Goal: Task Accomplishment & Management: Use online tool/utility

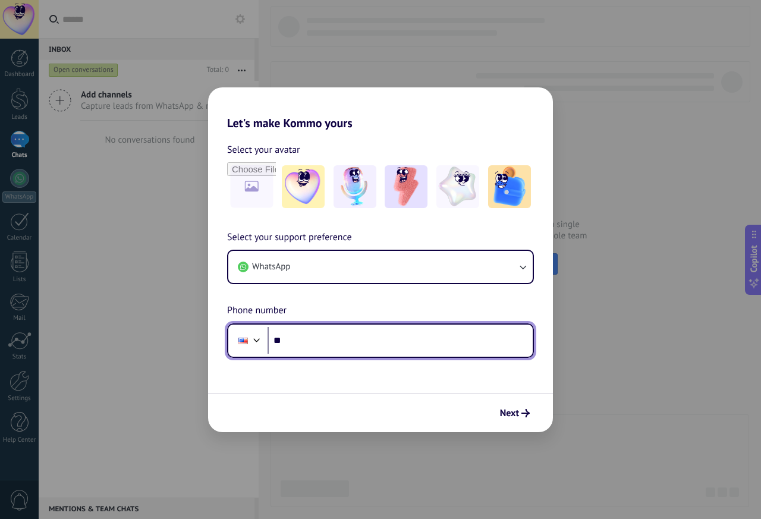
drag, startPoint x: 300, startPoint y: 353, endPoint x: 294, endPoint y: 349, distance: 6.9
click at [300, 353] on input "**" at bounding box center [400, 340] width 265 height 27
click at [290, 347] on input "**" at bounding box center [400, 340] width 265 height 27
drag, startPoint x: 281, startPoint y: 347, endPoint x: 271, endPoint y: 347, distance: 10.7
click at [273, 347] on input "**" at bounding box center [400, 340] width 265 height 27
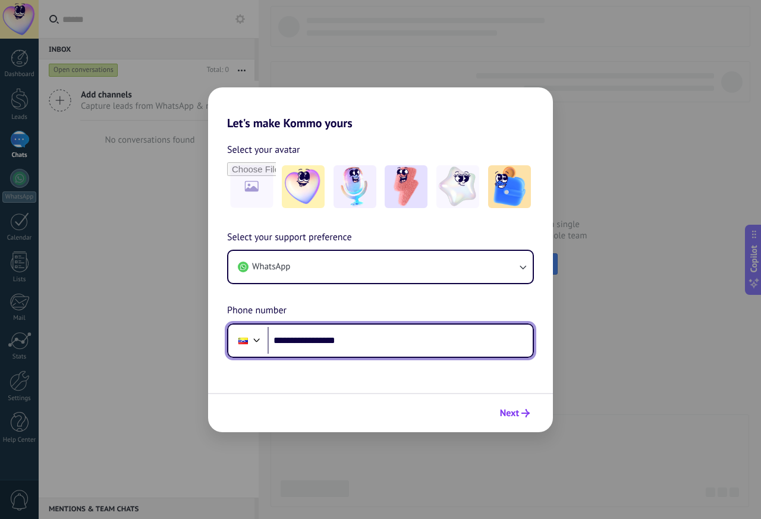
type input "**********"
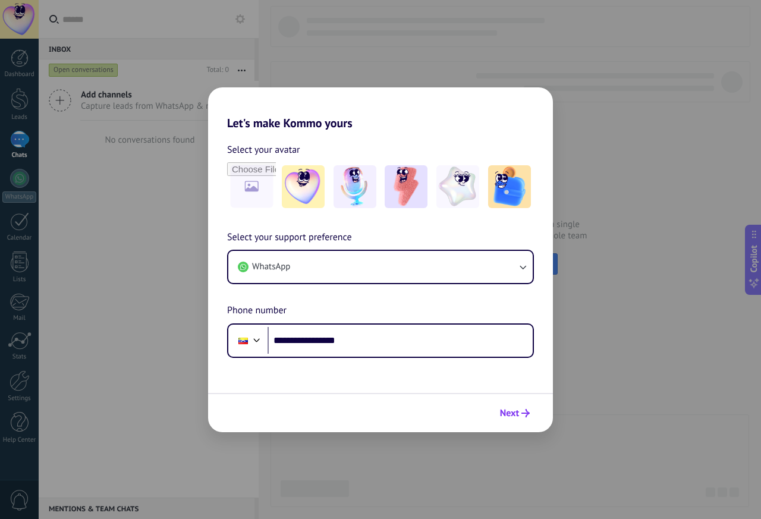
click at [515, 407] on button "Next" at bounding box center [515, 413] width 40 height 20
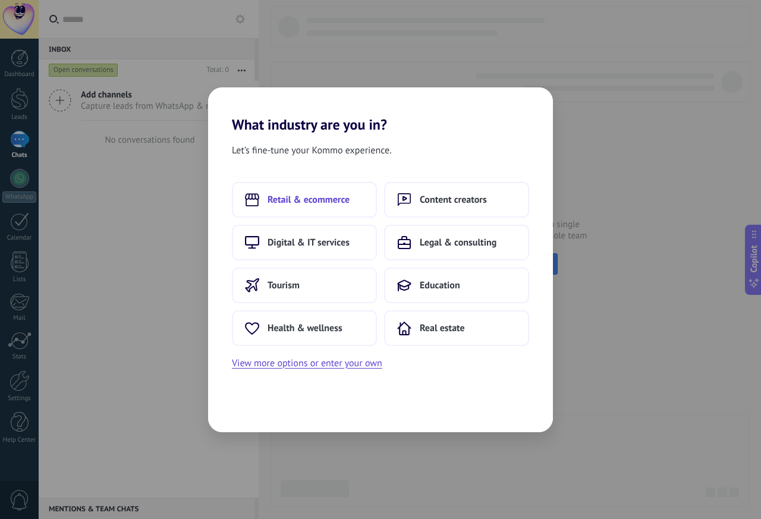
click at [327, 199] on span "Retail & ecommerce" at bounding box center [309, 200] width 82 height 12
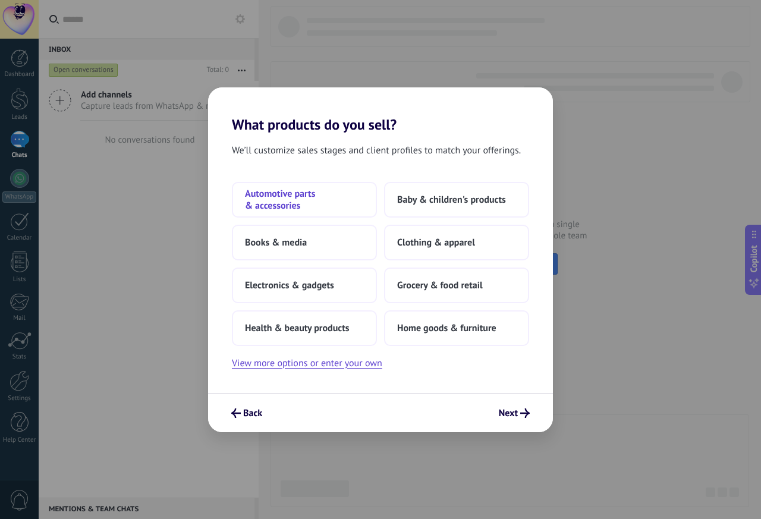
click at [308, 212] on button "Automotive parts & accessories" at bounding box center [304, 200] width 145 height 36
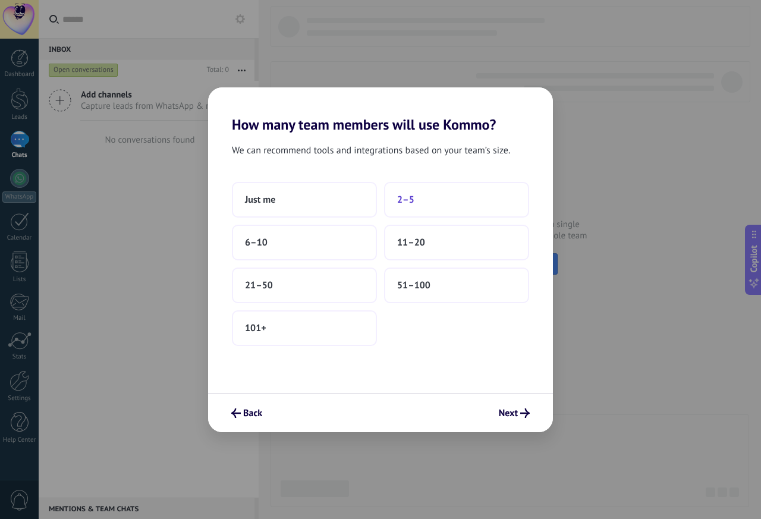
click at [415, 204] on button "2–5" at bounding box center [456, 200] width 145 height 36
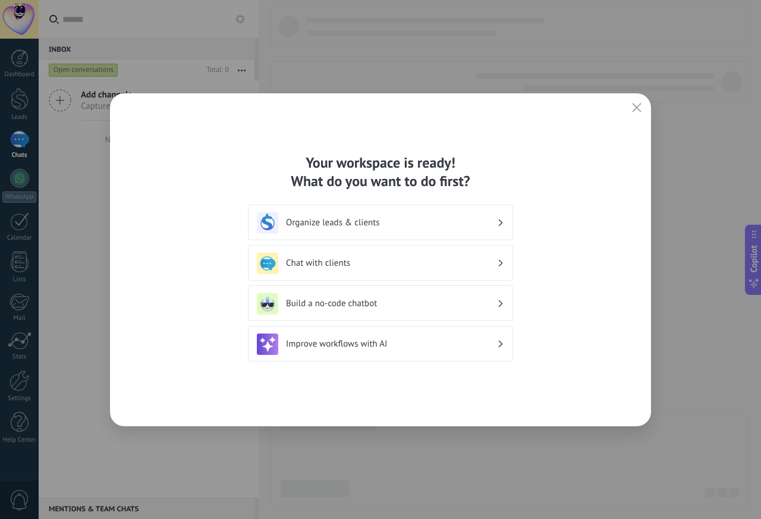
drag, startPoint x: 623, startPoint y: 158, endPoint x: 615, endPoint y: 155, distance: 8.3
click at [618, 156] on div "Your workspace is ready! What do you want to do first? Organize leads & clients…" at bounding box center [380, 259] width 541 height 333
drag, startPoint x: 605, startPoint y: 159, endPoint x: 265, endPoint y: 109, distance: 344.0
click at [270, 103] on div "Your workspace is ready! What do you want to do first? Organize leads & clients…" at bounding box center [380, 259] width 541 height 333
click at [483, 165] on div "Your workspace is ready! What do you want to do first?" at bounding box center [380, 171] width 265 height 37
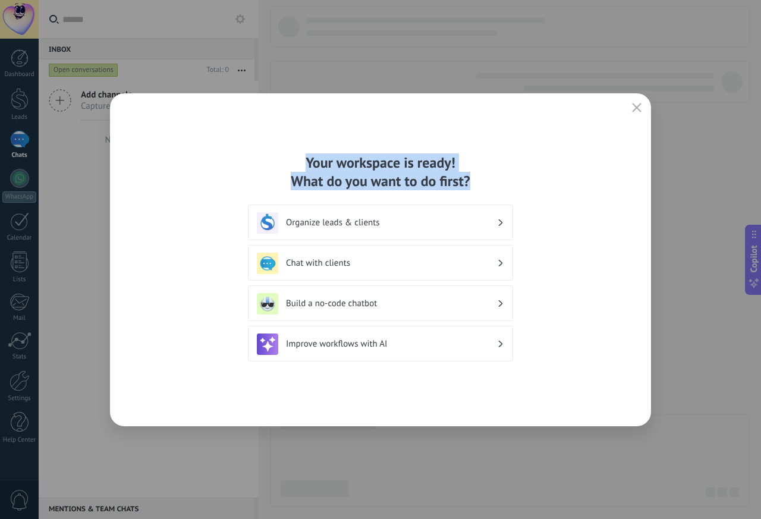
drag, startPoint x: 469, startPoint y: 177, endPoint x: 251, endPoint y: 151, distance: 219.8
click at [251, 151] on div "Your workspace is ready! What do you want to do first? Organize leads & clients…" at bounding box center [380, 259] width 541 height 333
click at [233, 137] on div "Your workspace is ready! What do you want to do first? Organize leads & clients…" at bounding box center [380, 259] width 541 height 333
click at [532, 145] on div "Your workspace is ready! What do you want to do first? Organize leads & clients…" at bounding box center [380, 259] width 541 height 333
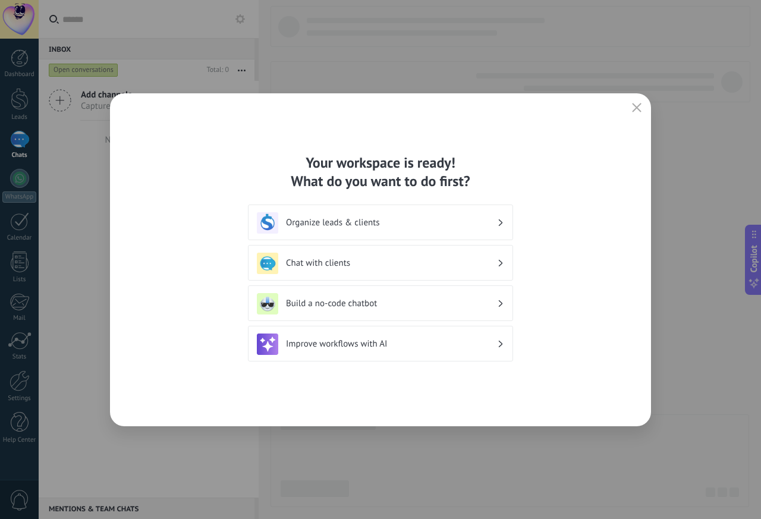
click at [434, 271] on div "Chat with clients" at bounding box center [380, 263] width 247 height 21
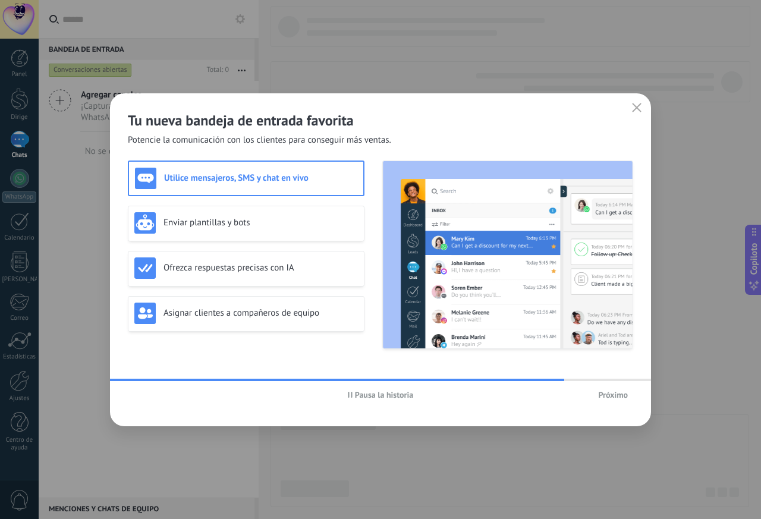
click at [610, 393] on font "Próximo" at bounding box center [613, 395] width 30 height 11
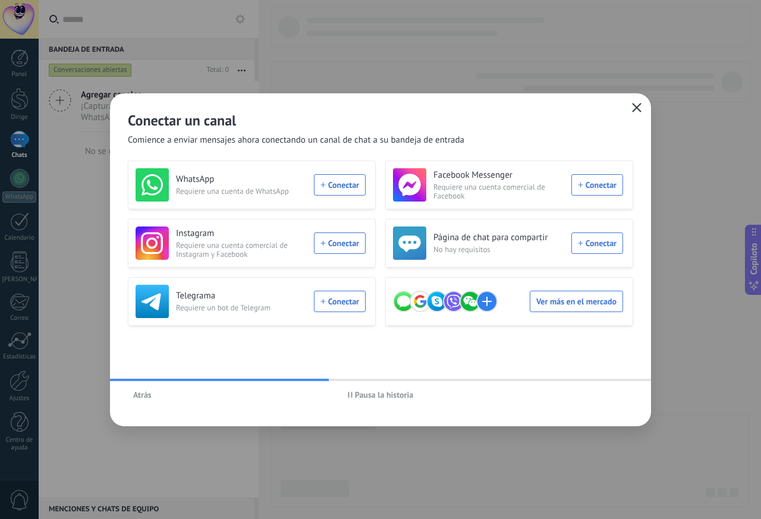
click at [641, 107] on icon "button" at bounding box center [637, 108] width 10 height 10
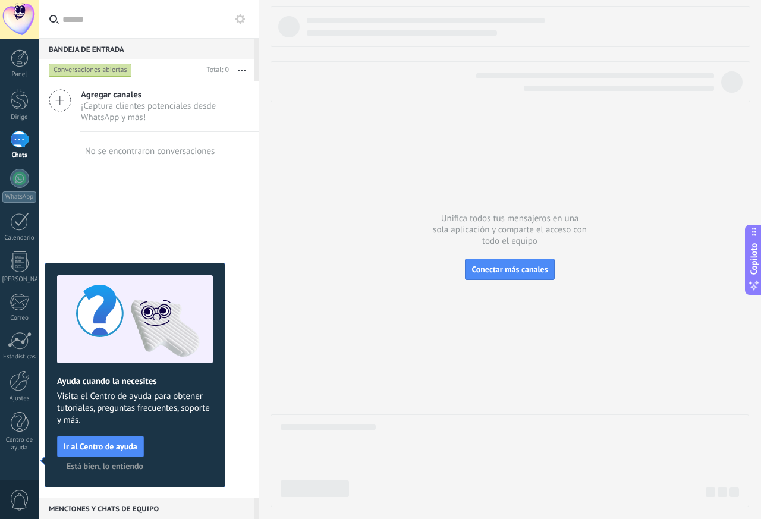
click at [115, 463] on font "Está bien, lo entiendo" at bounding box center [105, 466] width 77 height 11
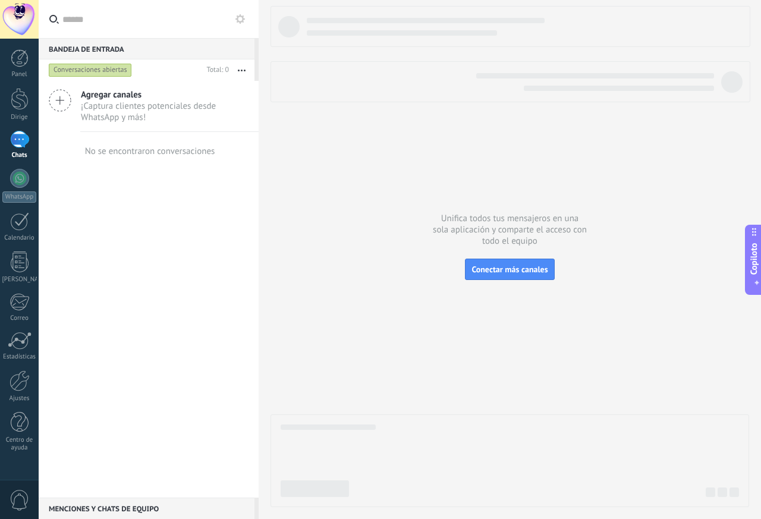
click at [755, 260] on font "Copiloto" at bounding box center [753, 259] width 11 height 32
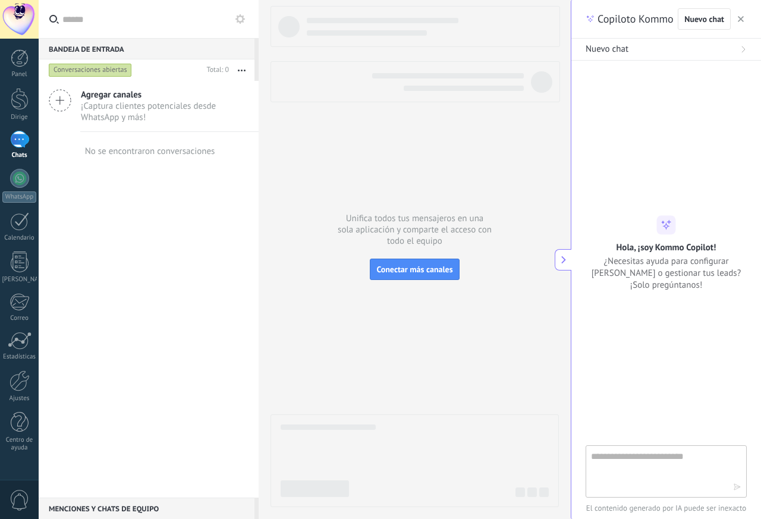
click at [560, 263] on icon at bounding box center [564, 260] width 8 height 8
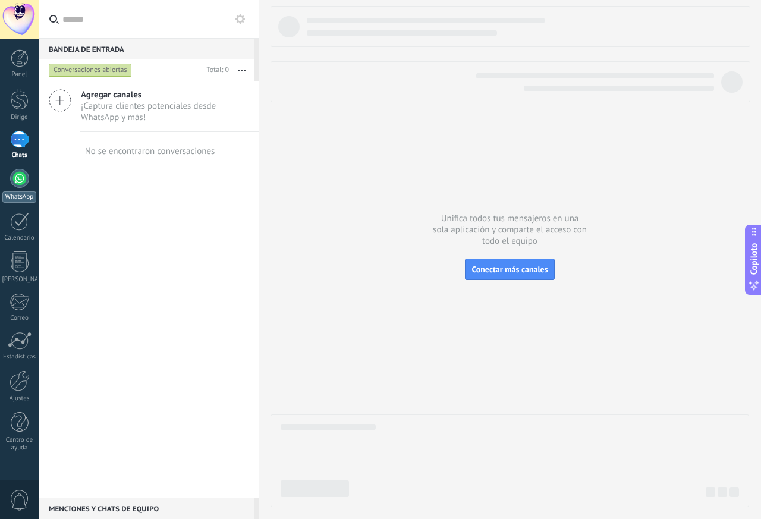
click at [20, 178] on div at bounding box center [19, 178] width 19 height 19
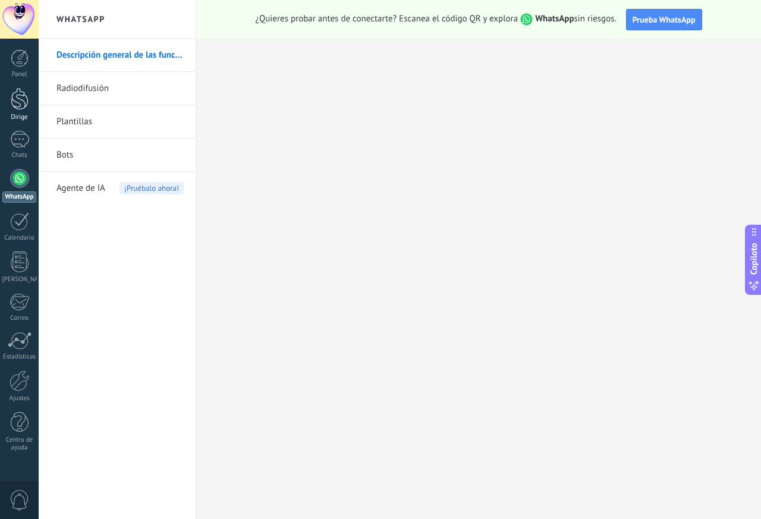
click at [17, 100] on div at bounding box center [20, 99] width 18 height 22
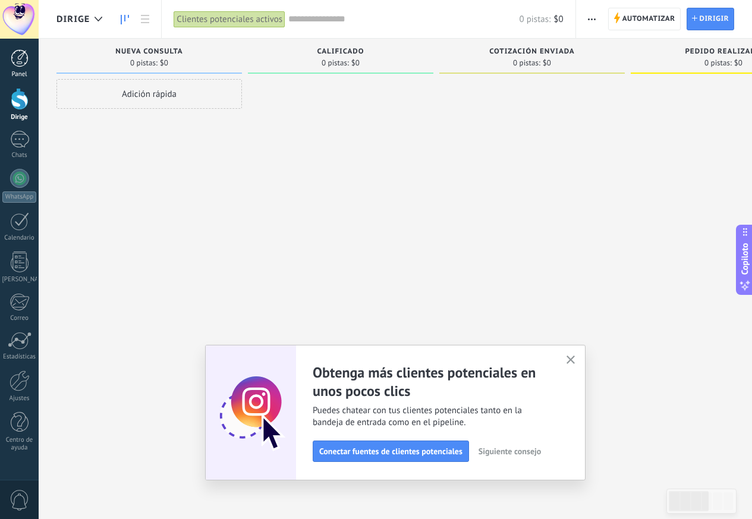
click at [24, 54] on div at bounding box center [20, 58] width 18 height 18
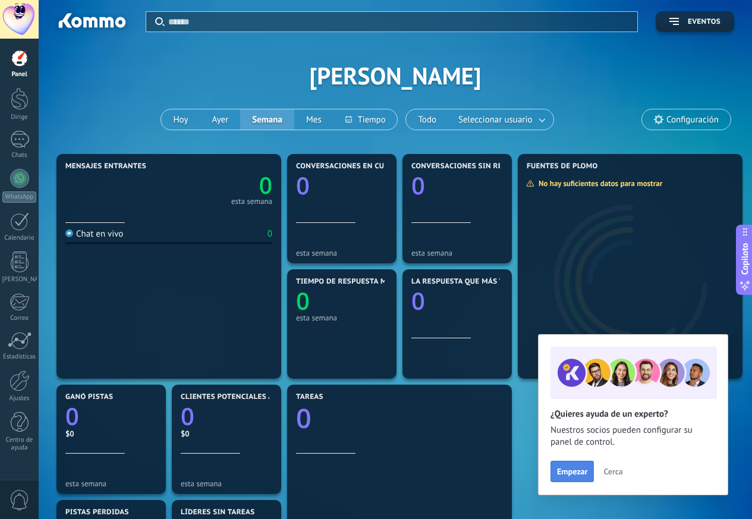
click at [574, 471] on font "Empezar" at bounding box center [572, 471] width 30 height 11
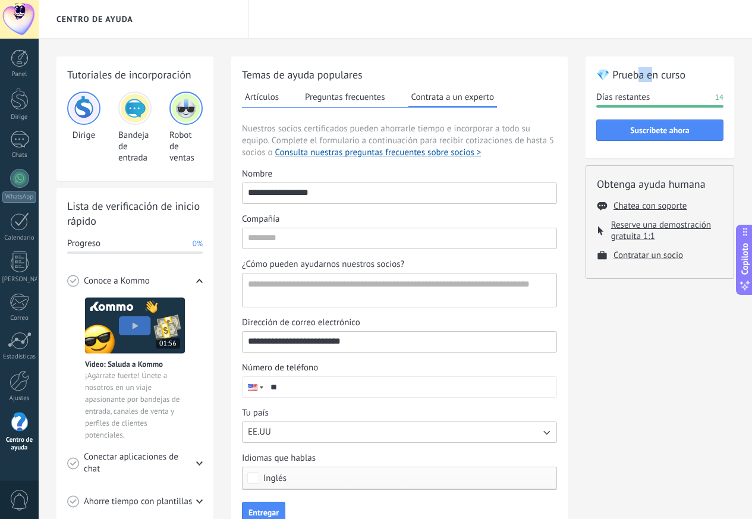
drag, startPoint x: 642, startPoint y: 75, endPoint x: 670, endPoint y: 80, distance: 29.0
click at [660, 79] on font "💎 Prueba en curso" at bounding box center [641, 75] width 89 height 14
click at [695, 84] on div "💎 Prueba en curso [PERSON_NAME] restantes 14 Suscríbete ahora" at bounding box center [660, 108] width 149 height 102
click at [636, 137] on button "Suscríbete ahora" at bounding box center [660, 130] width 127 height 21
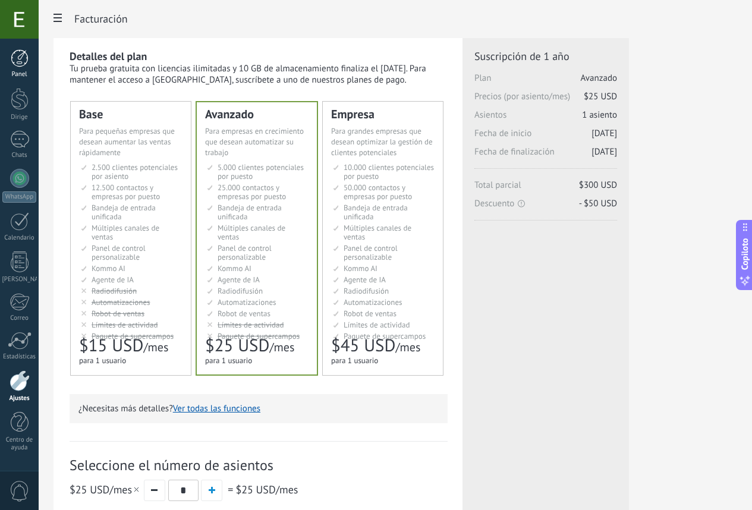
click at [29, 52] on link "Panel" at bounding box center [19, 63] width 39 height 29
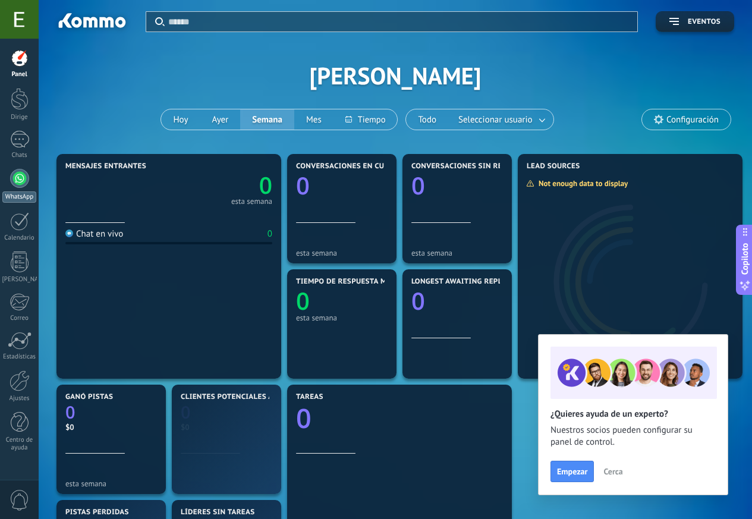
click at [18, 186] on div at bounding box center [19, 178] width 19 height 19
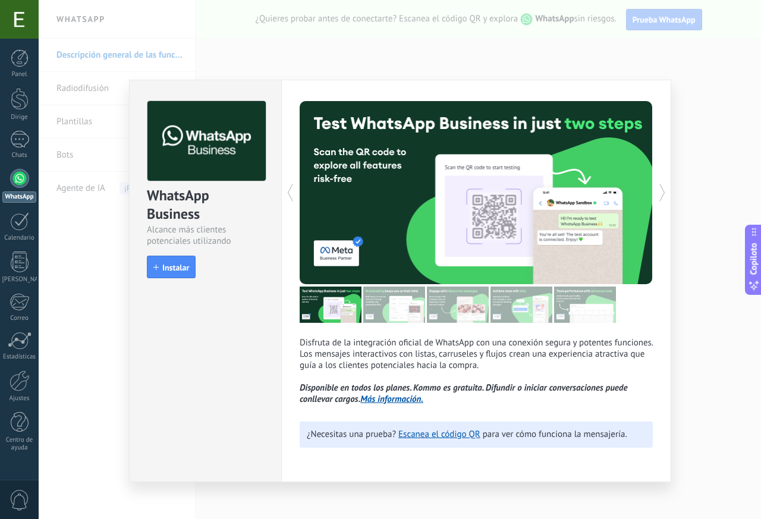
click at [182, 274] on button "Instalar" at bounding box center [171, 267] width 49 height 23
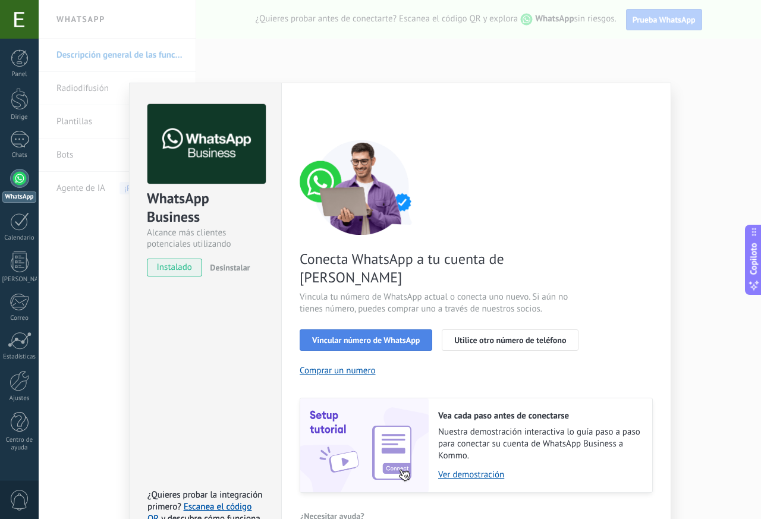
click at [398, 335] on font "Vincular número de WhatsApp" at bounding box center [366, 340] width 108 height 11
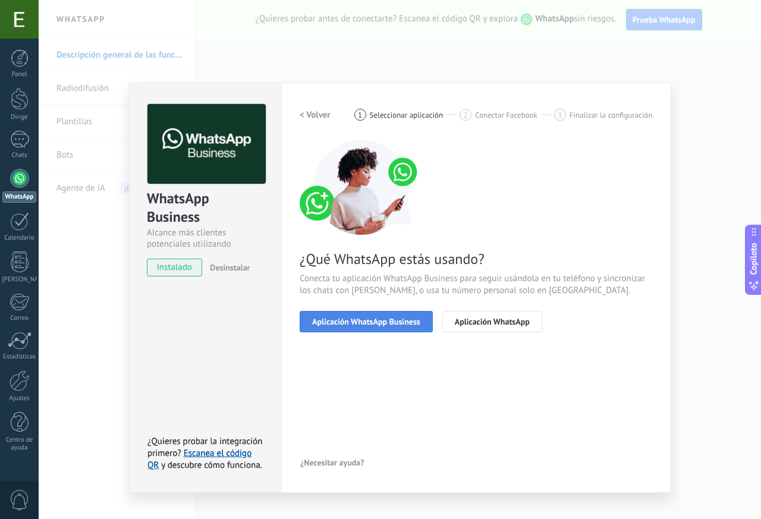
click at [368, 323] on font "Aplicación WhatsApp Business" at bounding box center [366, 321] width 108 height 11
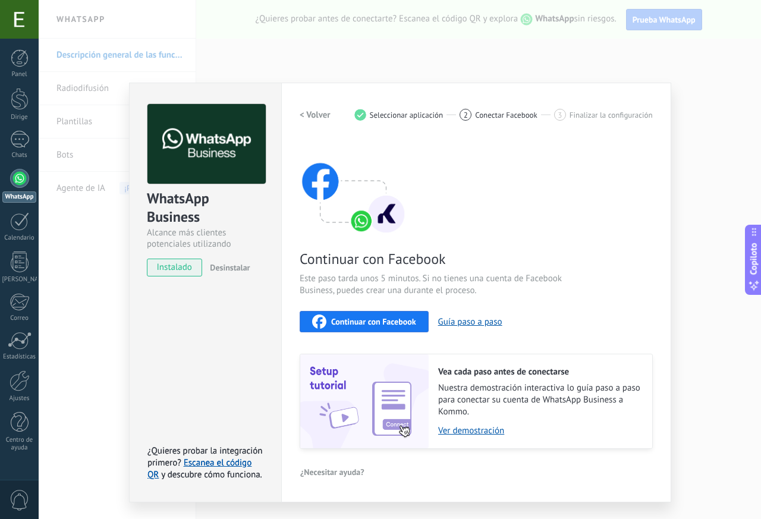
click at [391, 316] on font "Continuar con Facebook" at bounding box center [373, 321] width 85 height 11
click at [177, 264] on font "instalado" at bounding box center [174, 267] width 35 height 11
click at [191, 194] on font "WhatsApp Business" at bounding box center [180, 207] width 66 height 37
click at [212, 464] on font "Escanea el código QR" at bounding box center [200, 468] width 104 height 23
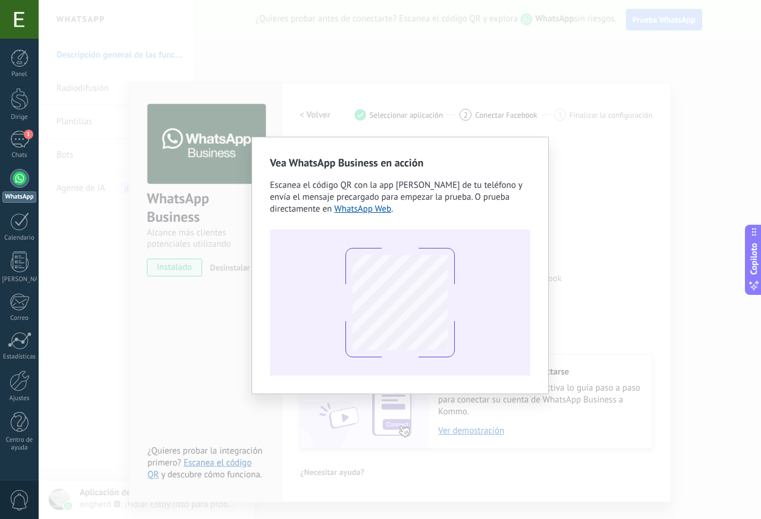
click at [195, 224] on div "Vea WhatsApp Business en acción Escanea el código QR con la app de Cámara de tu…" at bounding box center [400, 259] width 723 height 519
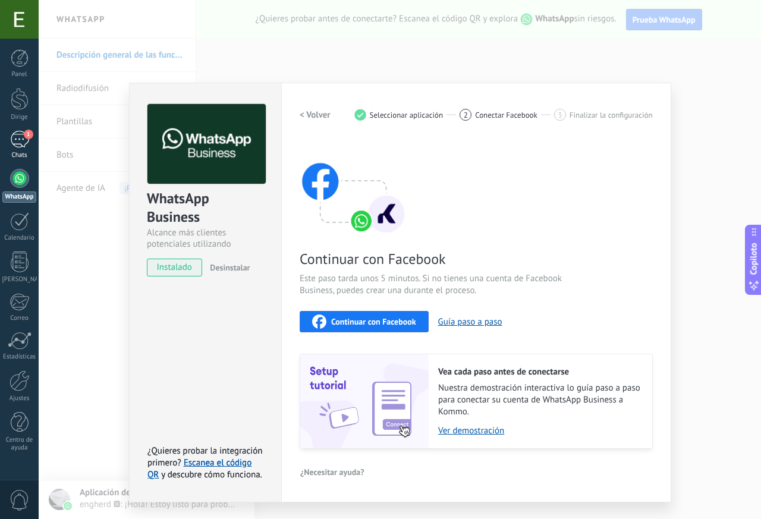
click at [11, 138] on div "1" at bounding box center [19, 139] width 19 height 17
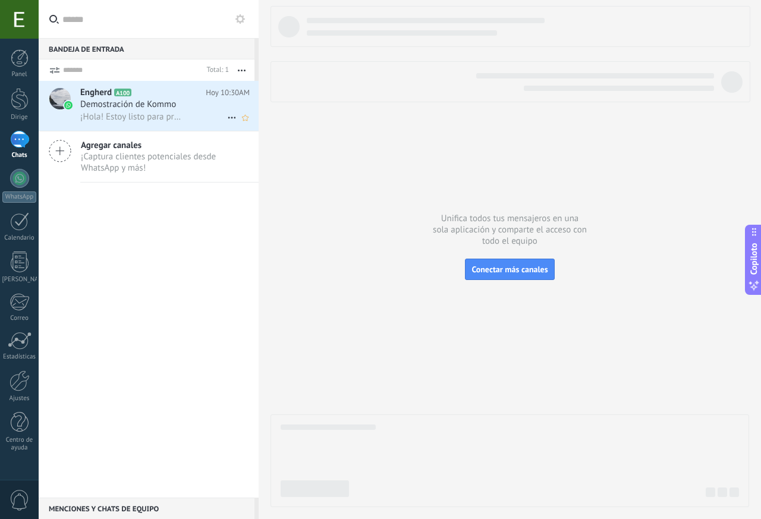
click at [166, 107] on font "Demostración de Kommo" at bounding box center [128, 104] width 96 height 11
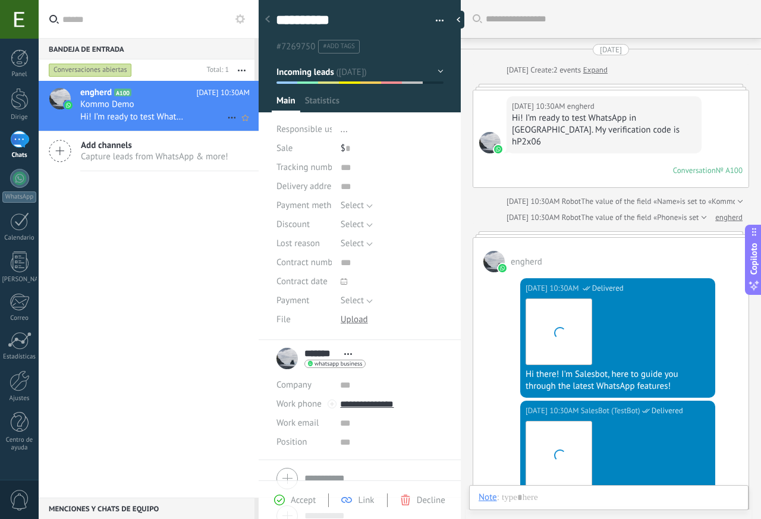
scroll to position [266, 0]
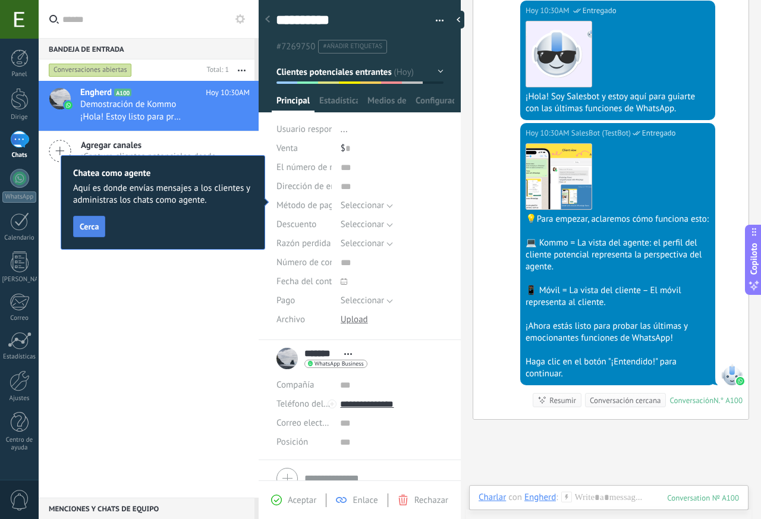
click at [95, 235] on button "Cerca" at bounding box center [89, 226] width 32 height 21
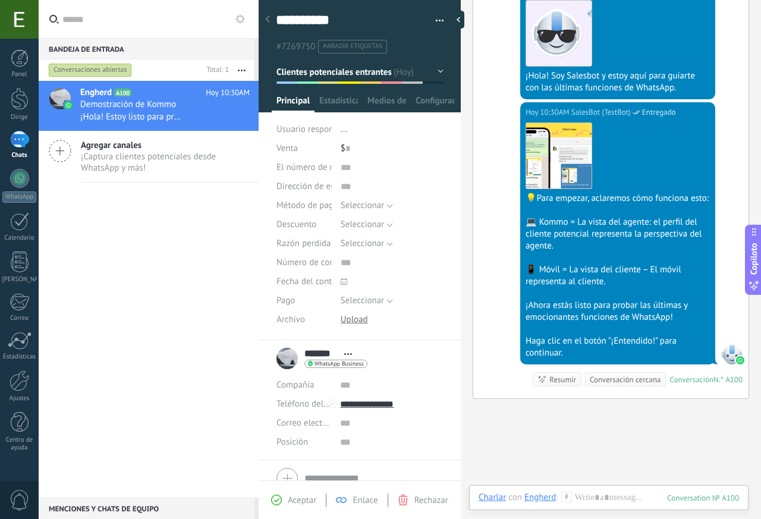
scroll to position [297, 0]
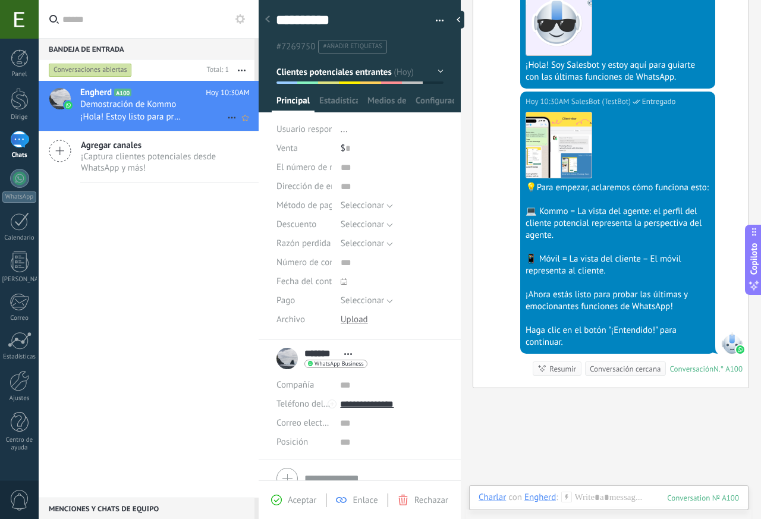
click at [74, 93] on div at bounding box center [60, 106] width 42 height 50
click at [16, 190] on link "WhatsApp" at bounding box center [19, 186] width 39 height 34
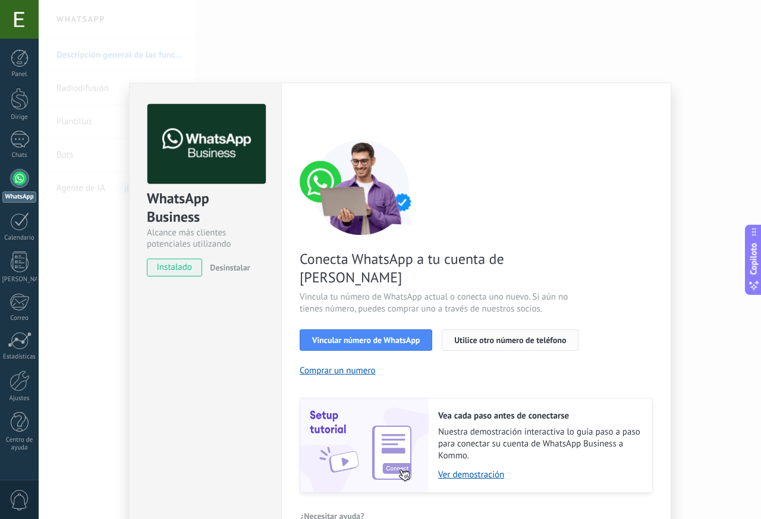
click at [477, 335] on font "Utilice otro número de teléfono" at bounding box center [510, 340] width 112 height 11
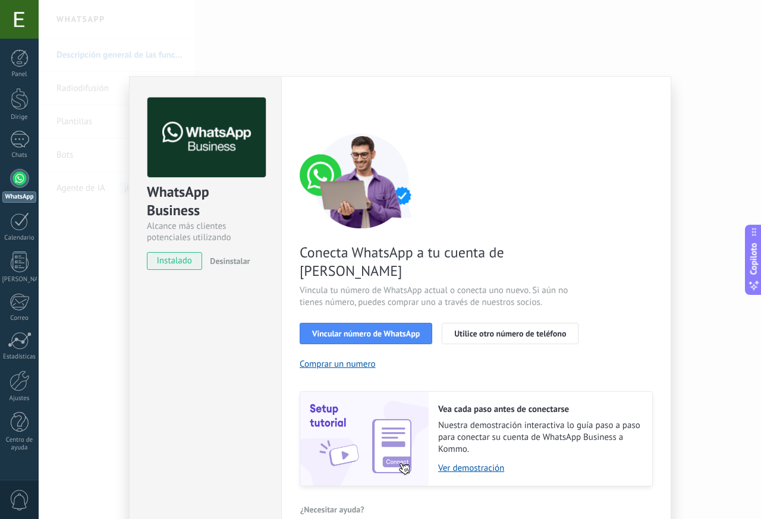
scroll to position [8, 0]
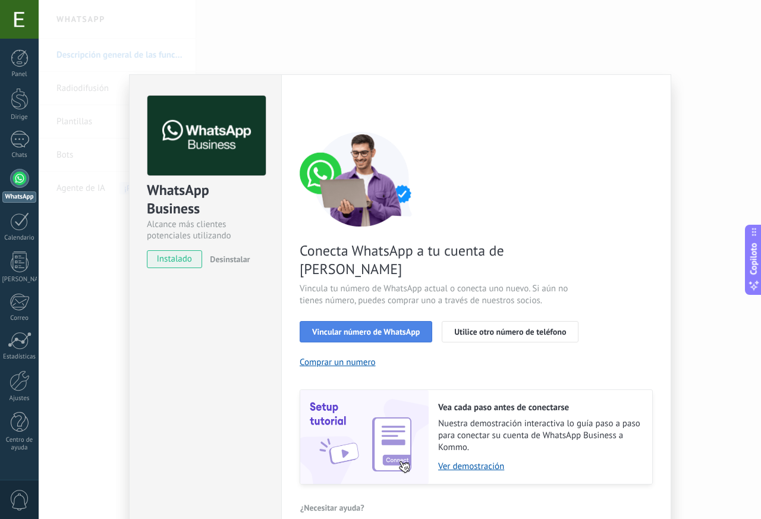
click at [401, 327] on font "Vincular número de WhatsApp" at bounding box center [366, 332] width 108 height 11
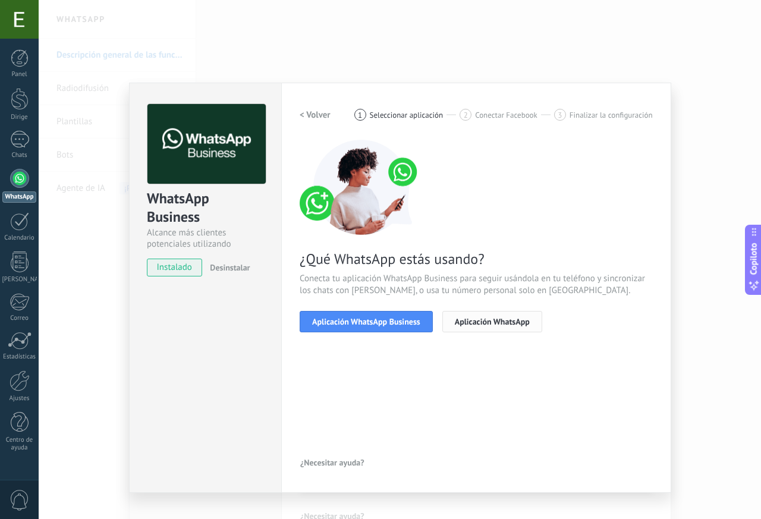
click at [470, 322] on font "Aplicación WhatsApp" at bounding box center [492, 321] width 75 height 11
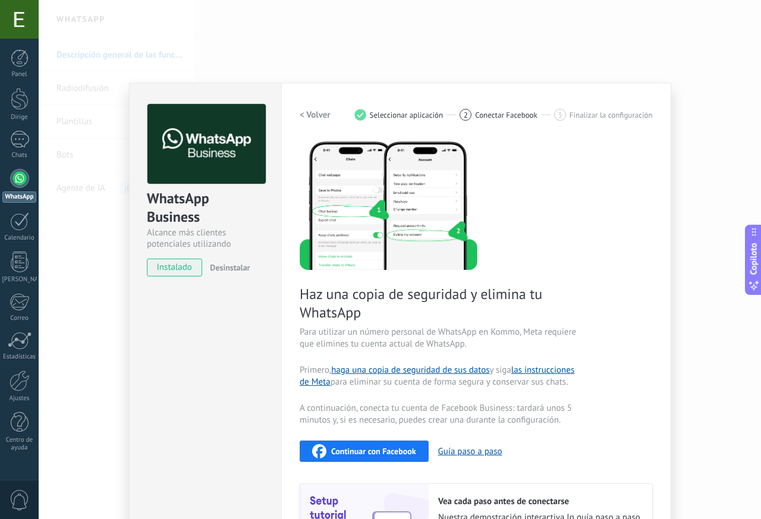
click at [224, 53] on div "WhatsApp Business Alcance más clientes potenciales utilizando potentes herramie…" at bounding box center [400, 259] width 723 height 519
